Goal: Information Seeking & Learning: Learn about a topic

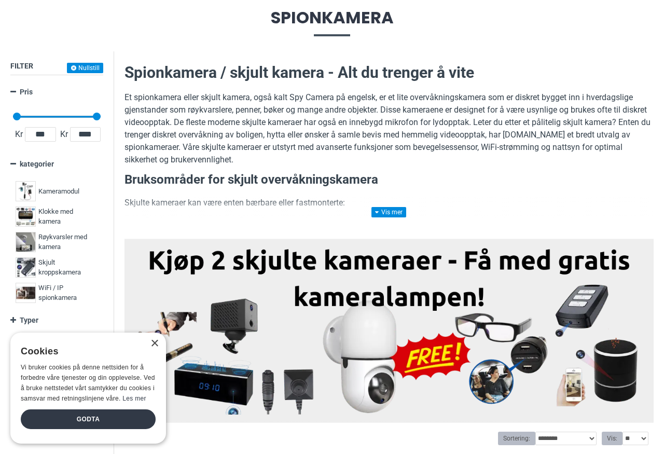
scroll to position [117, 0]
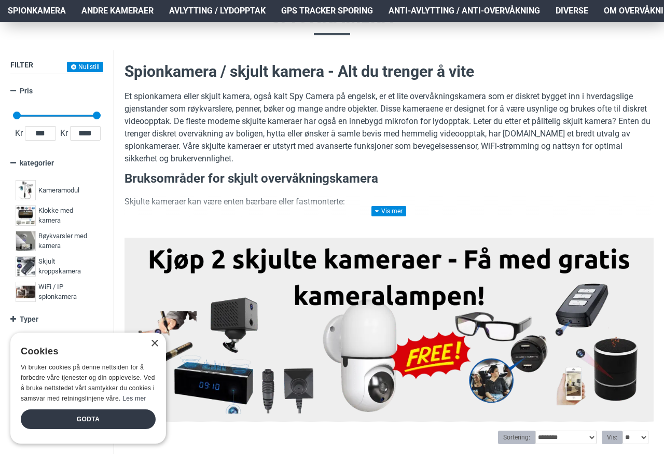
click at [153, 348] on div "×" at bounding box center [154, 344] width 8 height 8
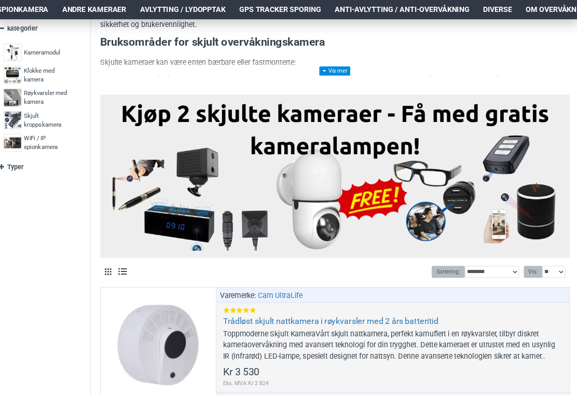
scroll to position [252, 0]
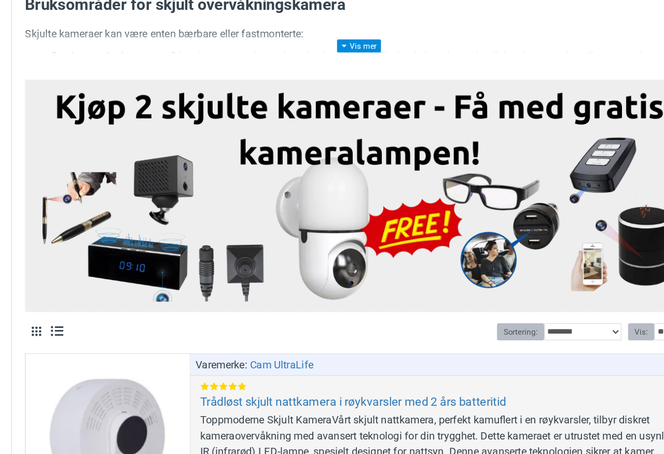
click at [458, 108] on img at bounding box center [389, 193] width 514 height 170
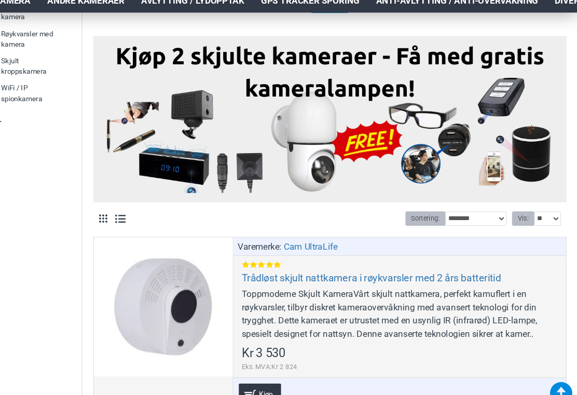
scroll to position [311, 0]
click at [384, 263] on link "Trådløst skjult nattkamera i røykvarsler med 2 års batteritid" at bounding box center [384, 269] width 242 height 12
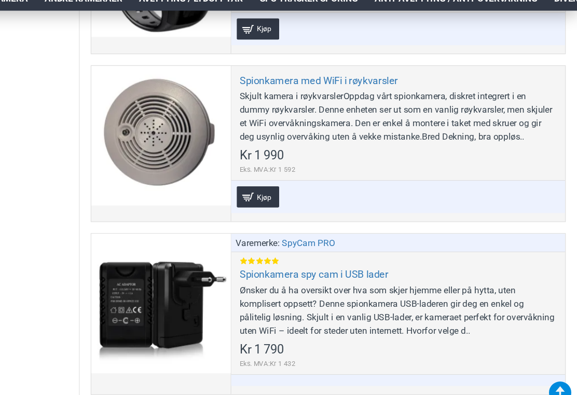
scroll to position [4236, 0]
click at [349, 179] on div "* Kjøp Legg til ønskeliste Sammenlign" at bounding box center [410, 194] width 311 height 31
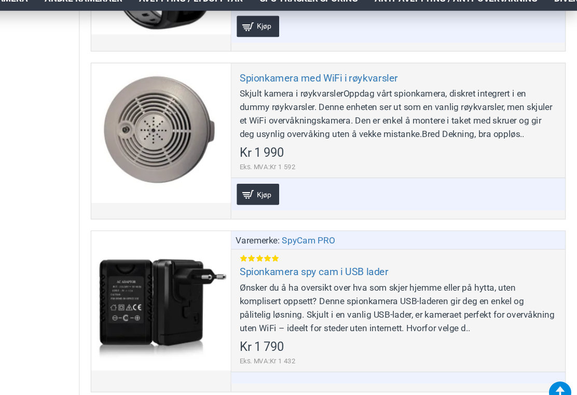
scroll to position [4238, 0]
click at [367, 100] on div "Skjult kamera i røykvarslerOppdag vårt spionkamera, diskret integrert i en dumm…" at bounding box center [410, 118] width 295 height 50
click at [442, 93] on div "Skjult kamera i røykvarslerOppdag vårt spionkamera, diskret integrert i en dumm…" at bounding box center [410, 118] width 295 height 50
click at [195, 128] on div at bounding box center [190, 136] width 130 height 130
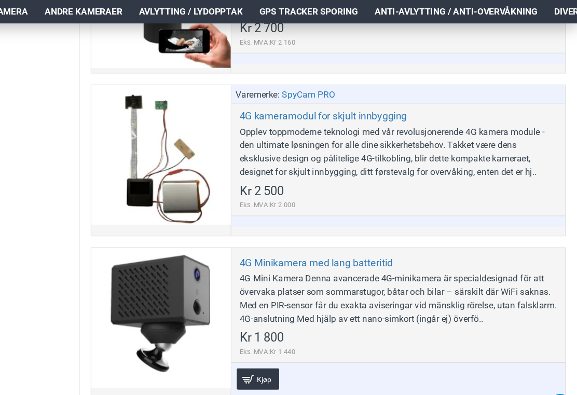
scroll to position [946, 0]
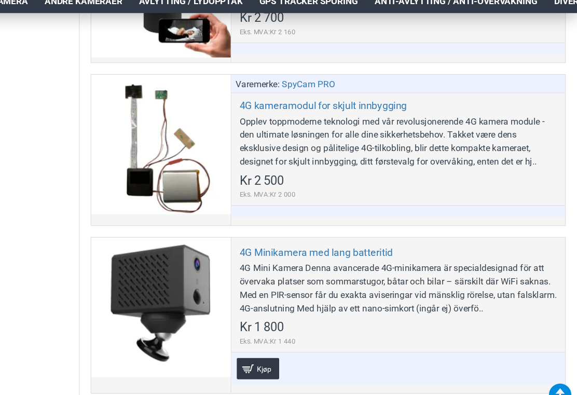
click at [324, 131] on div "Opplev toppmoderne teknologi med vår revolusjonerende 4G kamera module - den ul…" at bounding box center [410, 142] width 295 height 50
click at [302, 154] on div "Opplev toppmoderne teknologi med vår revolusjonerende 4G kamera module - den ul…" at bounding box center [410, 142] width 295 height 50
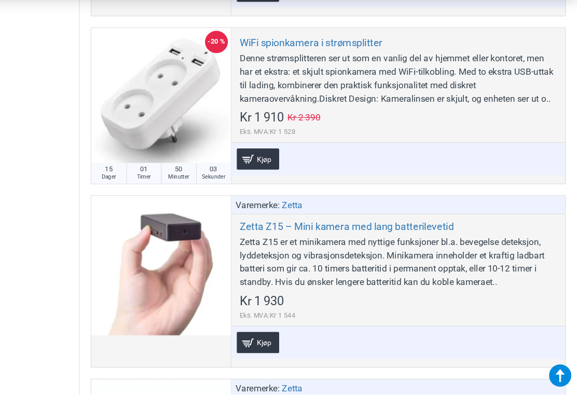
scroll to position [5212, 0]
click at [455, 119] on div "WiFi spionkamera i strømsplitter Denne strømsplitteren ser ut som en vanlig del…" at bounding box center [410, 125] width 311 height 145
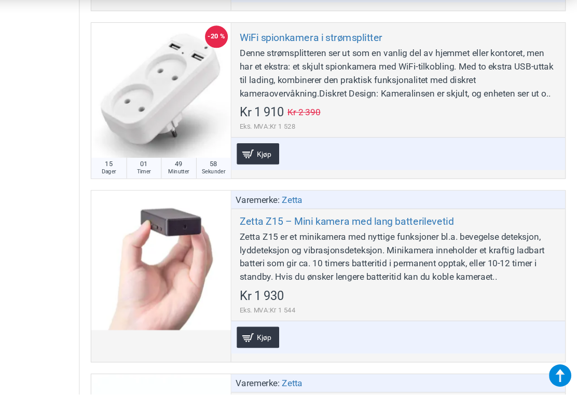
scroll to position [5216, 0]
click at [480, 93] on div "WiFi spionkamera i strømsplitter Denne strømsplitteren ser ut som en vanlig del…" at bounding box center [410, 121] width 311 height 145
click at [134, 74] on div at bounding box center [190, 114] width 130 height 130
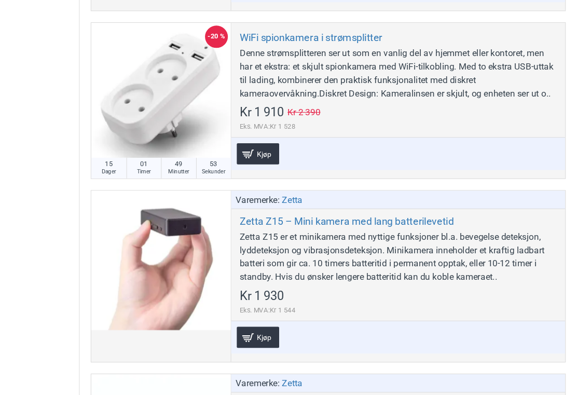
scroll to position [0, 0]
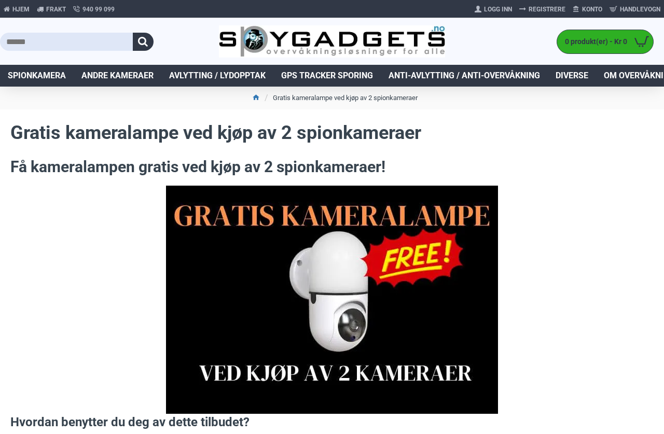
click at [345, 0] on div "Hjem Frakt 940 99 099 [GEOGRAPHIC_DATA] Registrere Konto Handlevogn 0" at bounding box center [332, 9] width 664 height 18
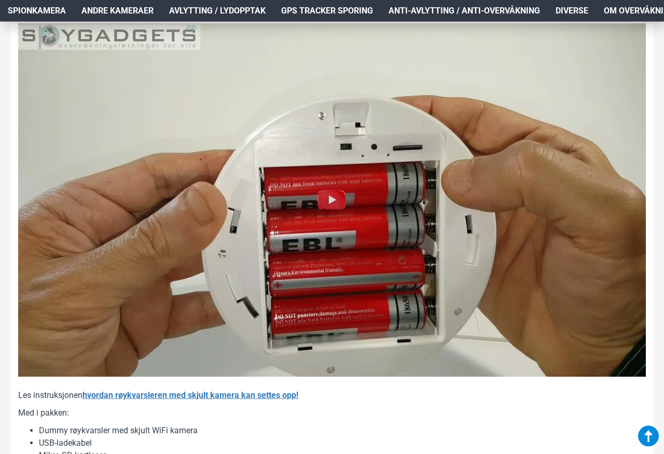
scroll to position [1015, 0]
click at [332, 200] on img at bounding box center [331, 200] width 33 height 33
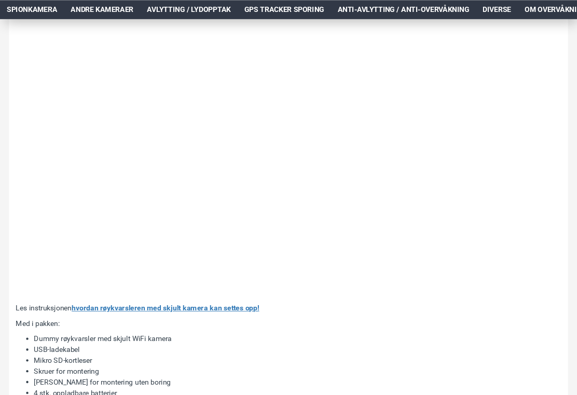
scroll to position [1080, 0]
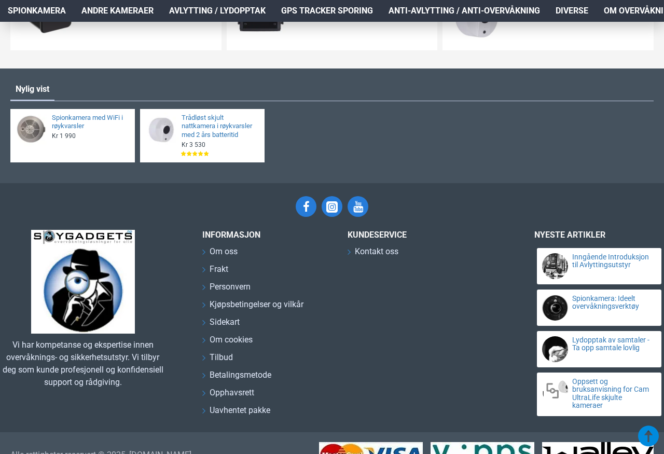
scroll to position [1084, 0]
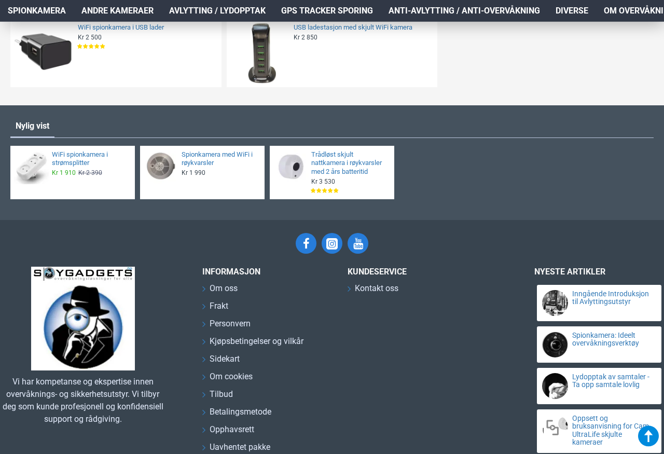
scroll to position [1050, 0]
